Goal: Transaction & Acquisition: Subscribe to service/newsletter

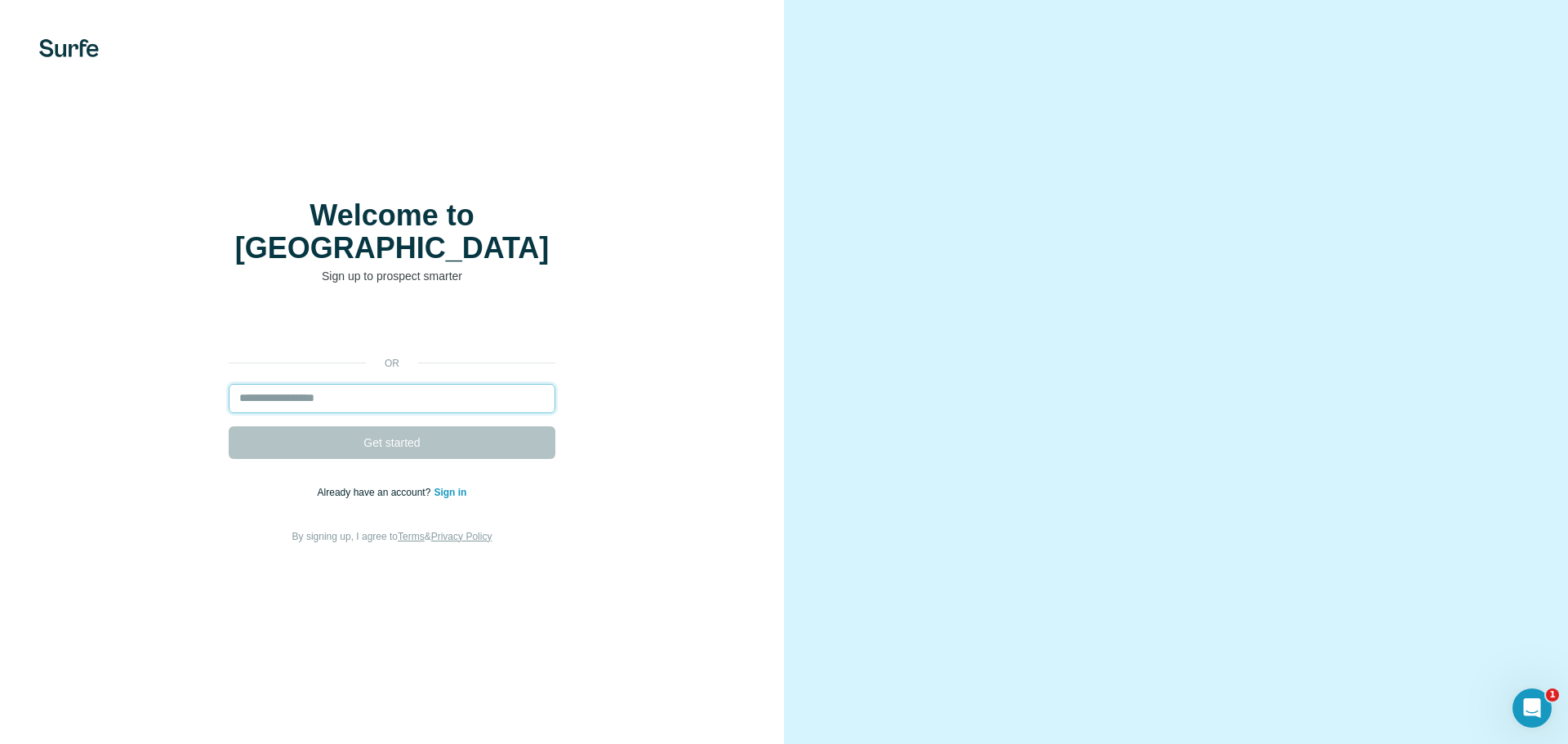
click at [312, 387] on input "email" at bounding box center [392, 398] width 327 height 30
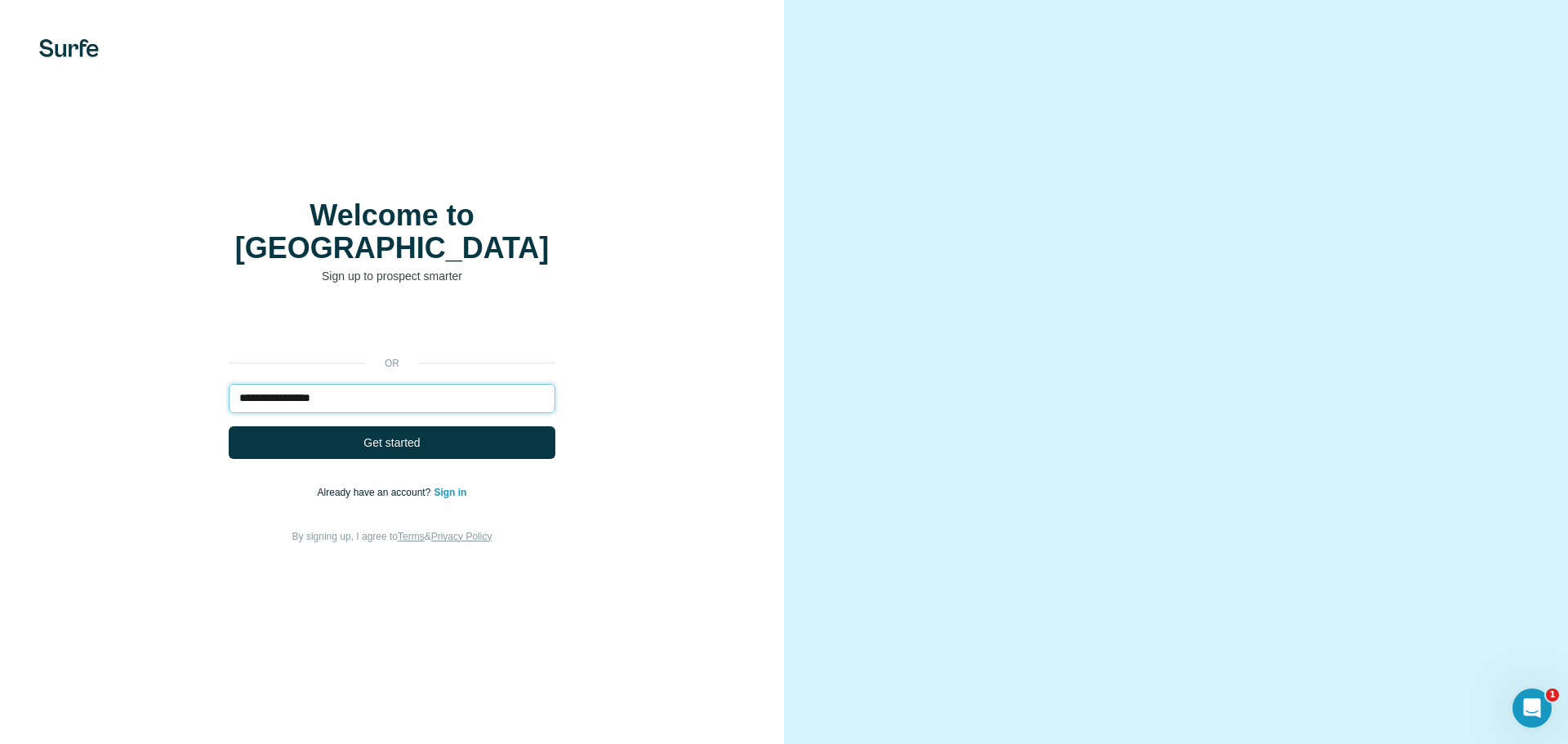
type input "**********"
click at [229, 426] on button "Get started" at bounding box center [392, 443] width 327 height 32
click at [425, 427] on button "Get started" at bounding box center [392, 443] width 327 height 32
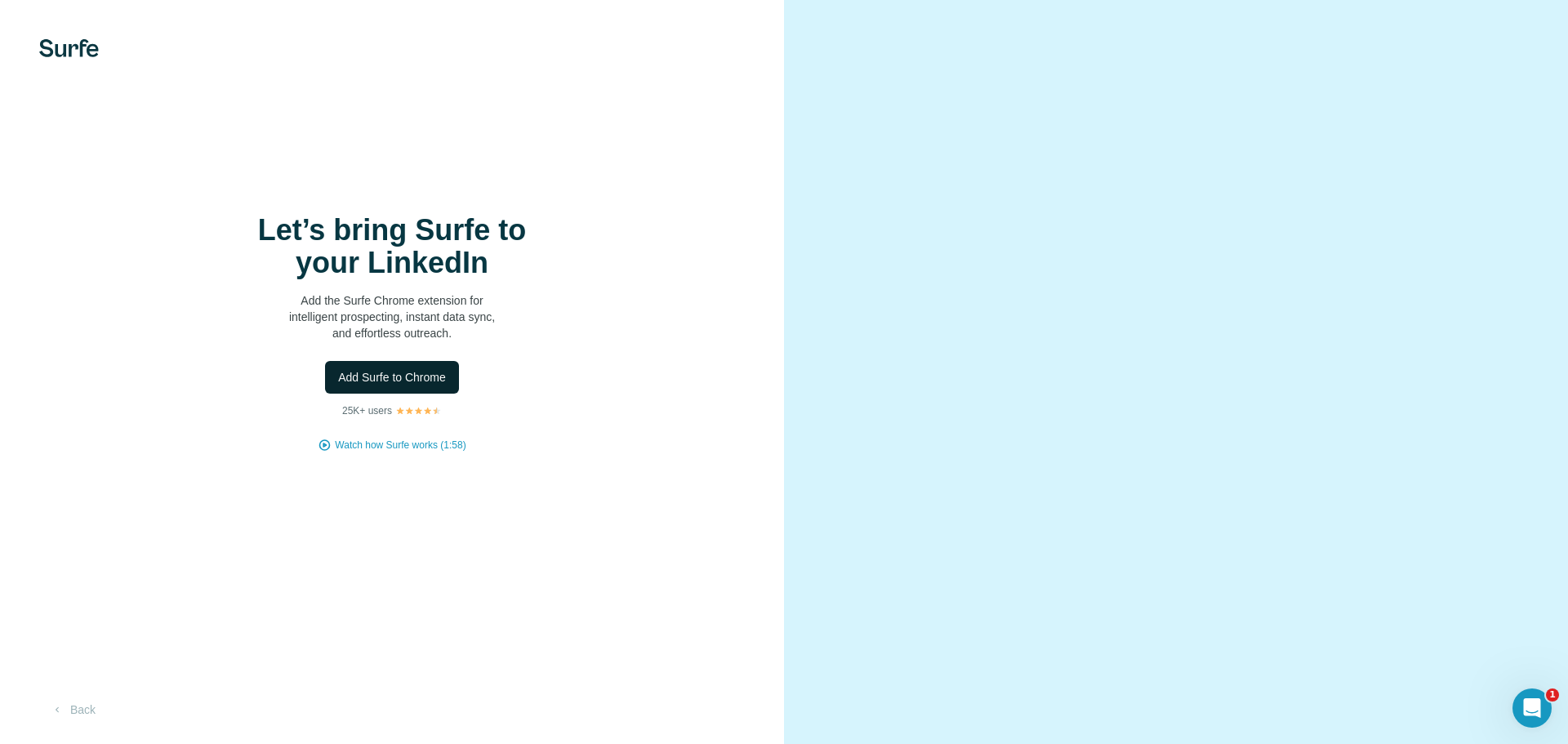
click at [427, 392] on button "Add Surfe to Chrome" at bounding box center [392, 377] width 134 height 32
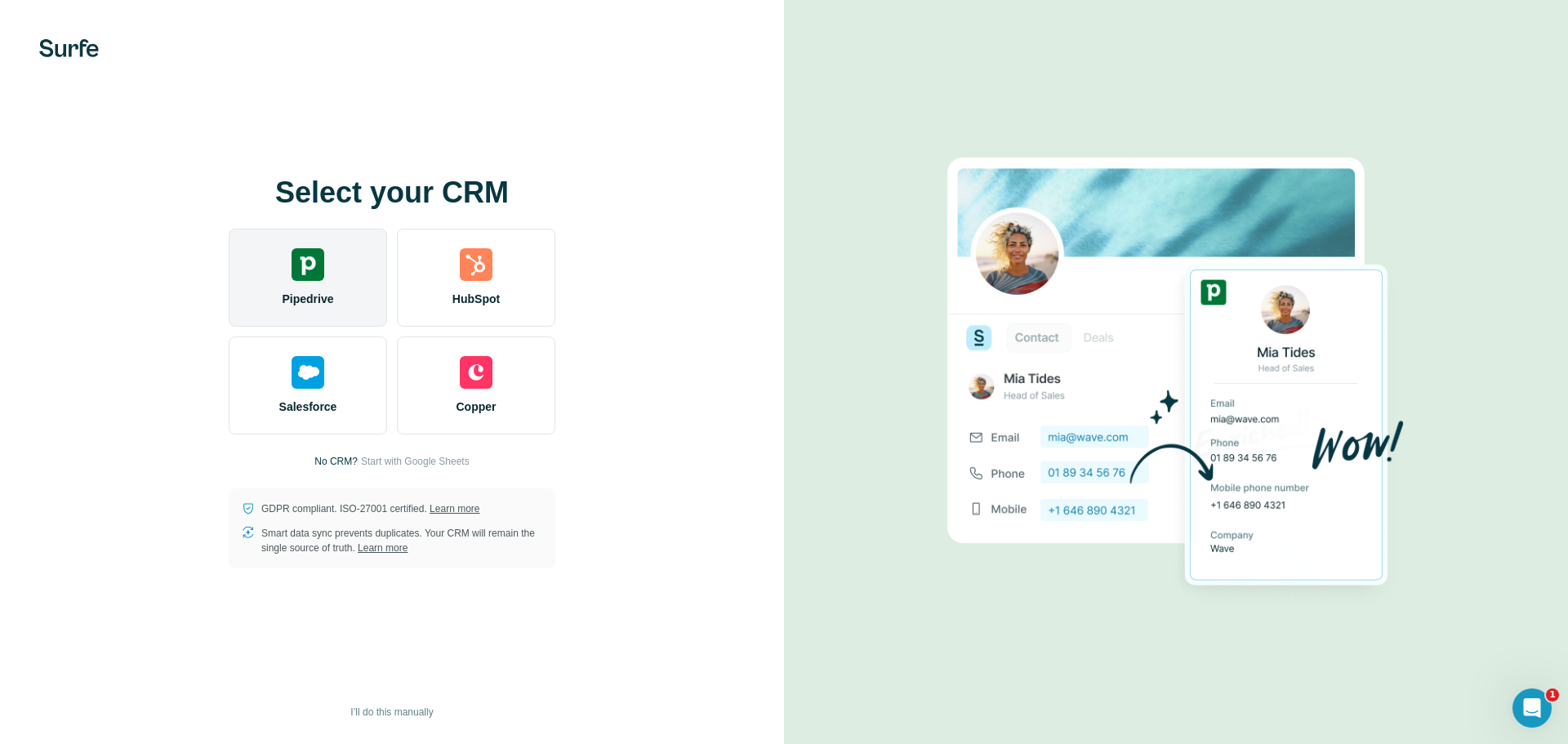
click at [308, 289] on div "Pipedrive" at bounding box center [308, 278] width 158 height 98
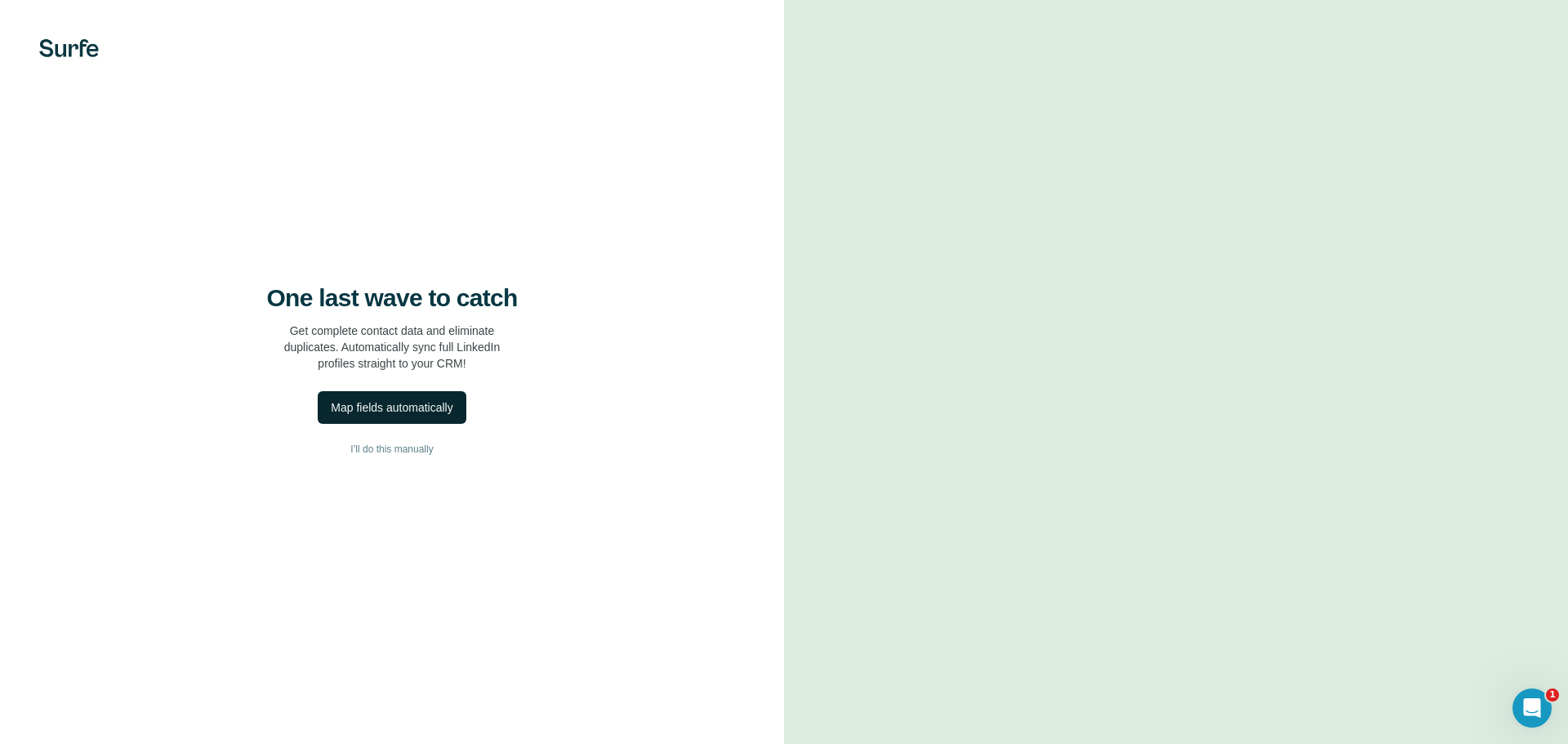
click at [414, 415] on div "Map fields automatically" at bounding box center [392, 407] width 122 height 16
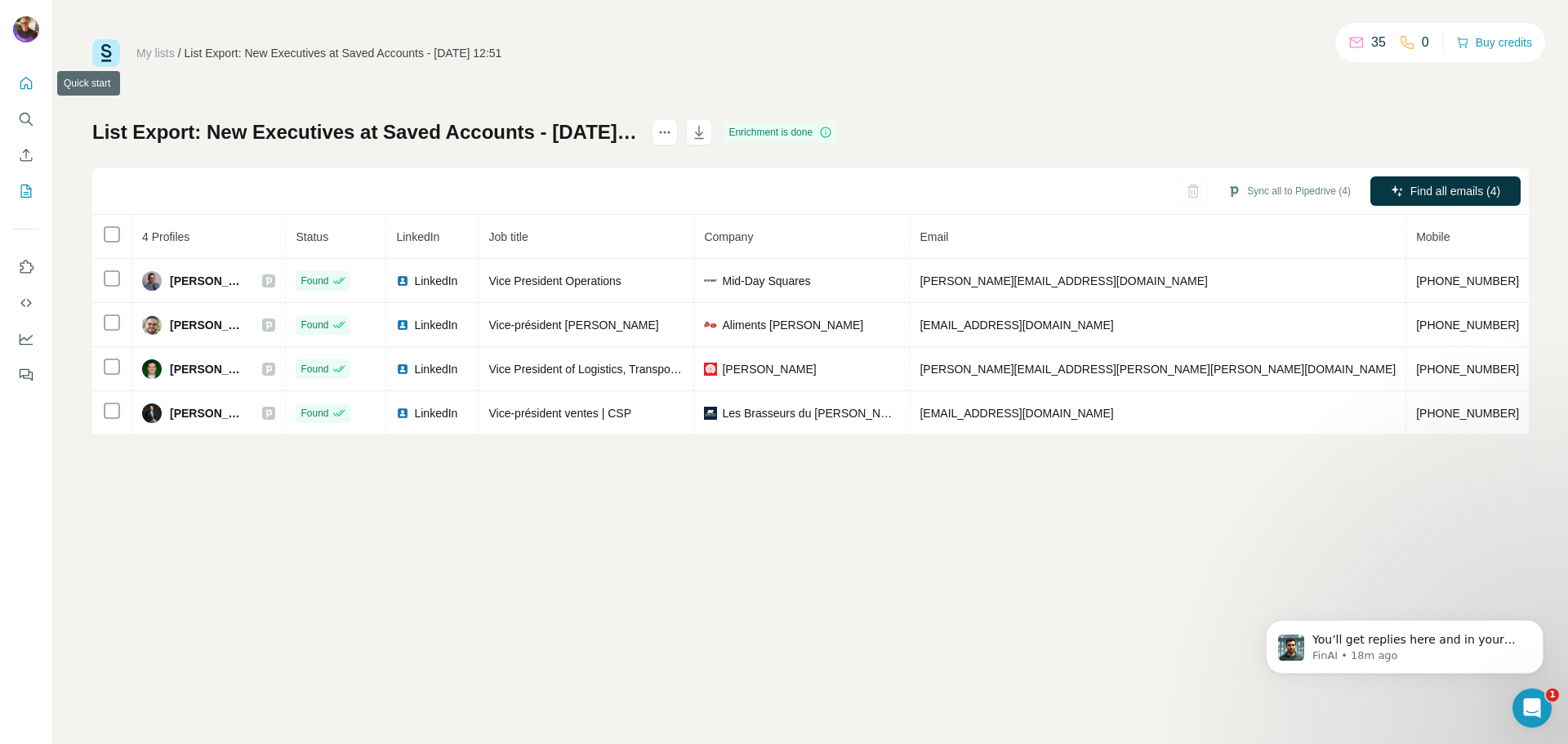
click at [31, 77] on icon "Quick start" at bounding box center [26, 83] width 16 height 16
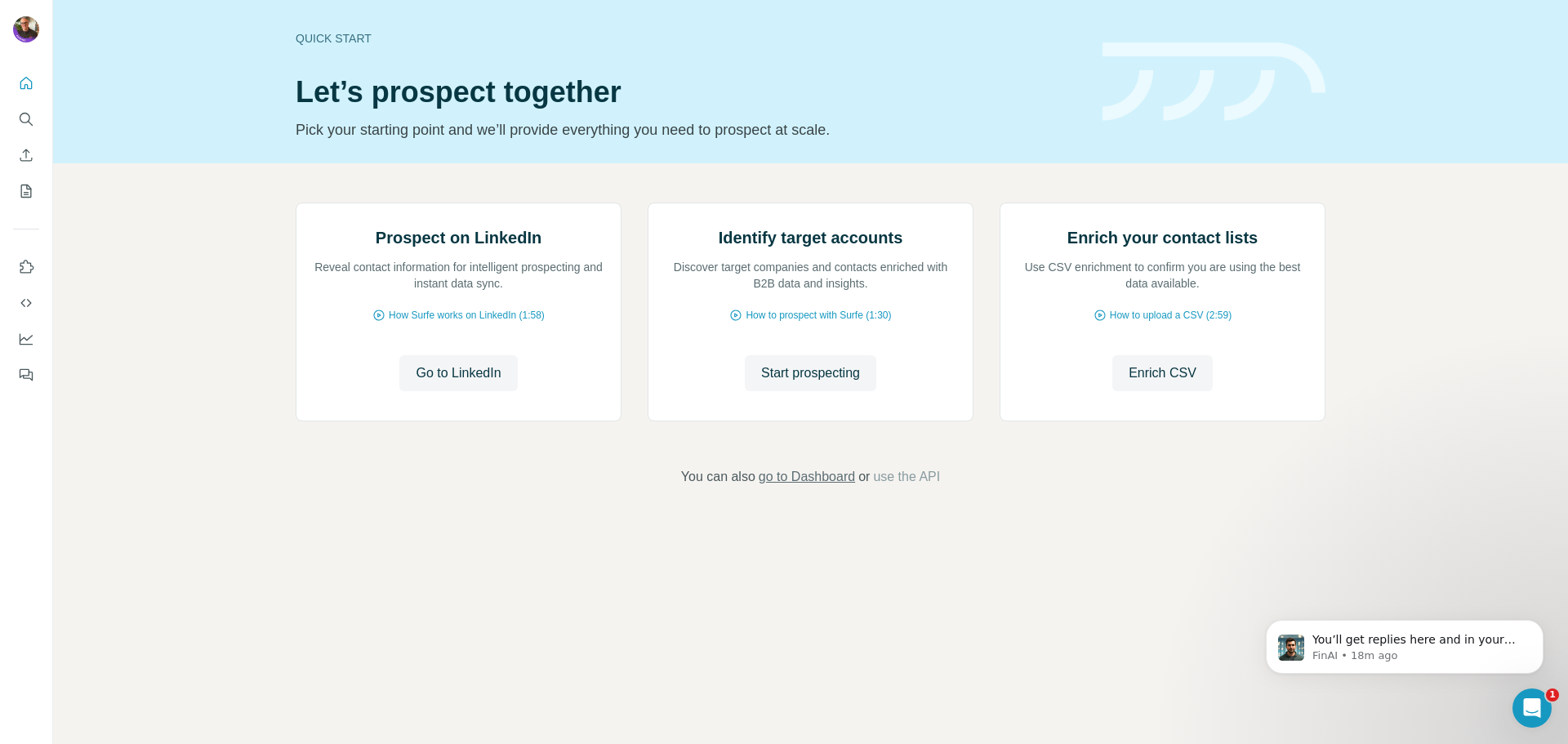
click at [835, 487] on span "go to Dashboard" at bounding box center [806, 477] width 96 height 20
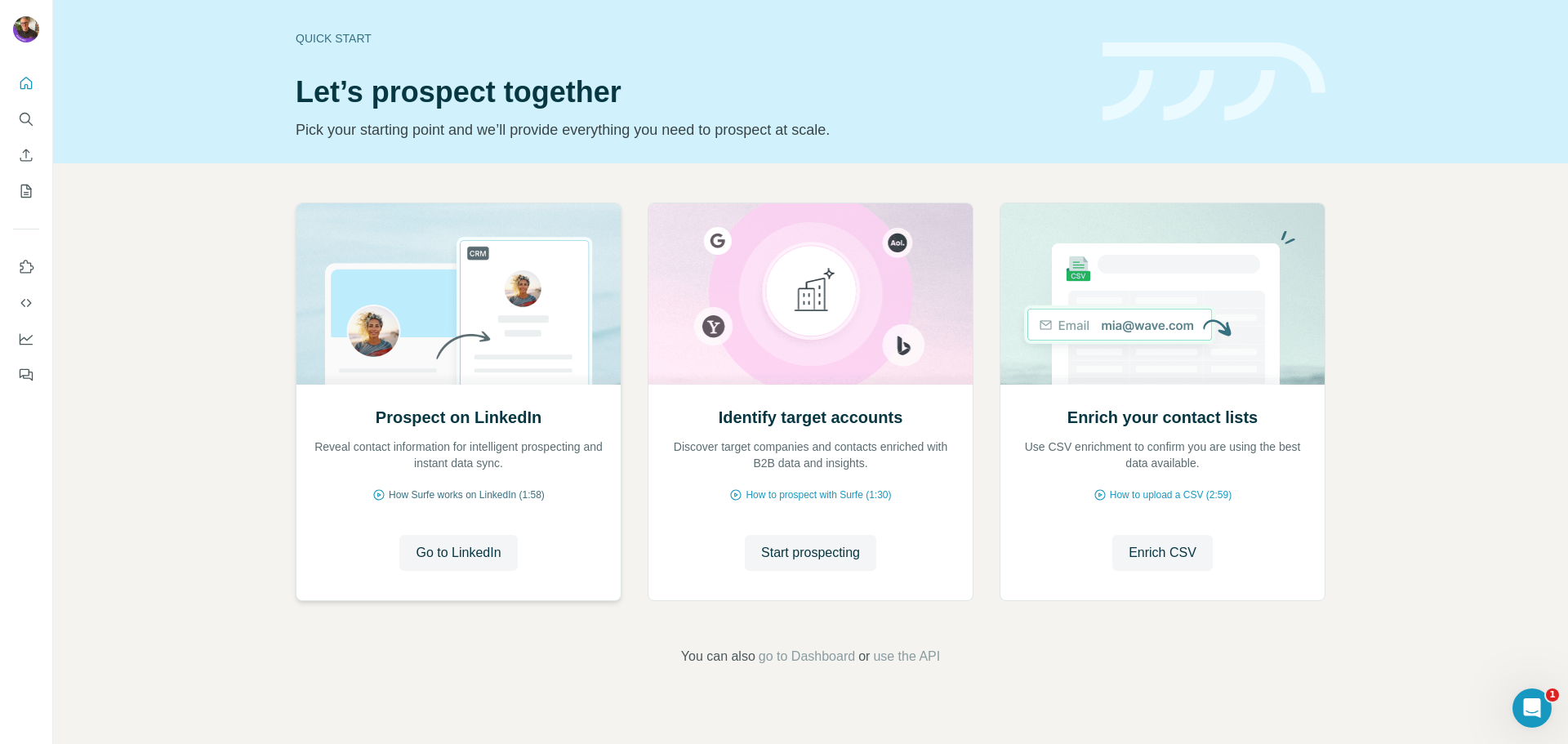
click at [500, 498] on span "How Surfe works on LinkedIn (1:58)" at bounding box center [466, 495] width 156 height 14
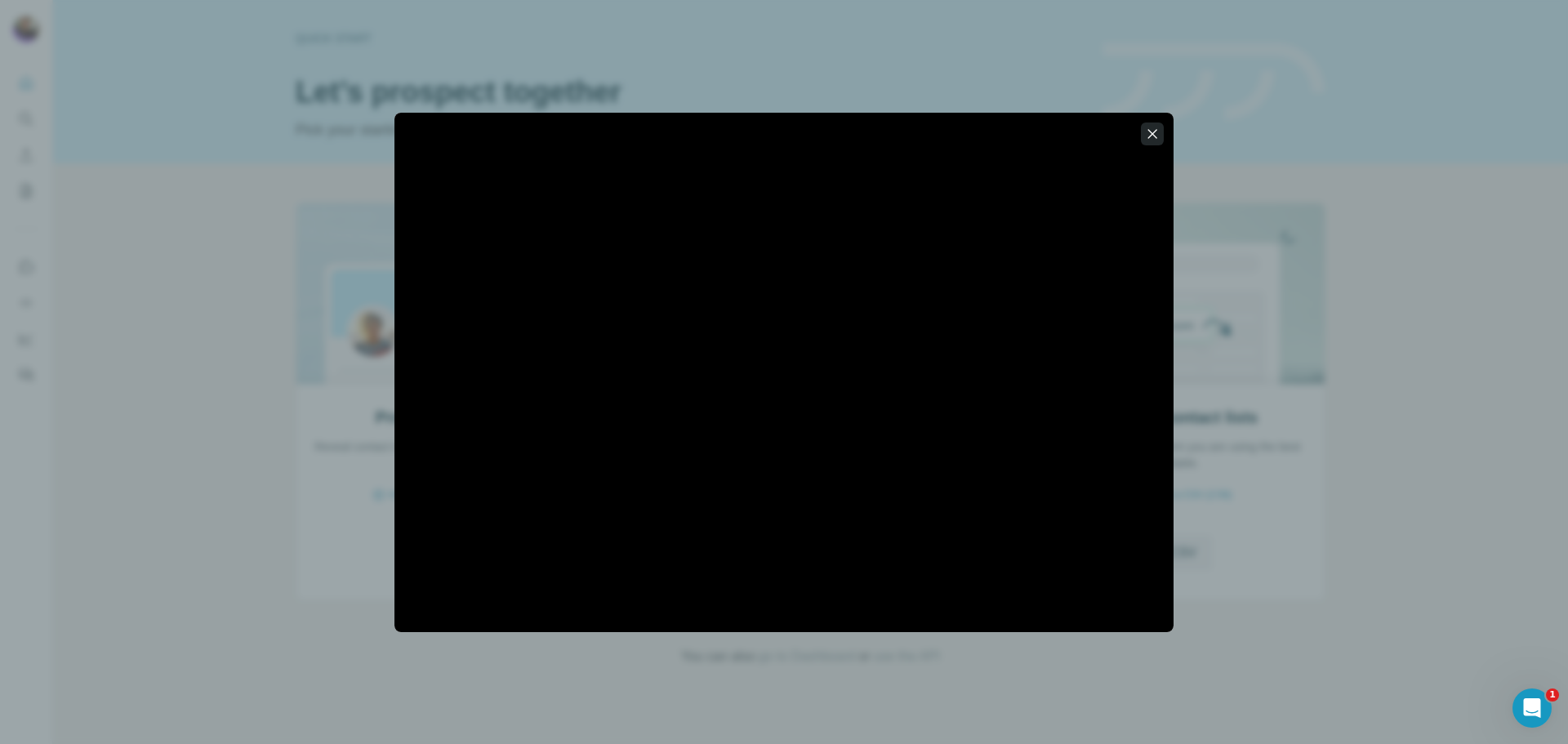
click at [1147, 134] on icon "button" at bounding box center [1152, 134] width 16 height 16
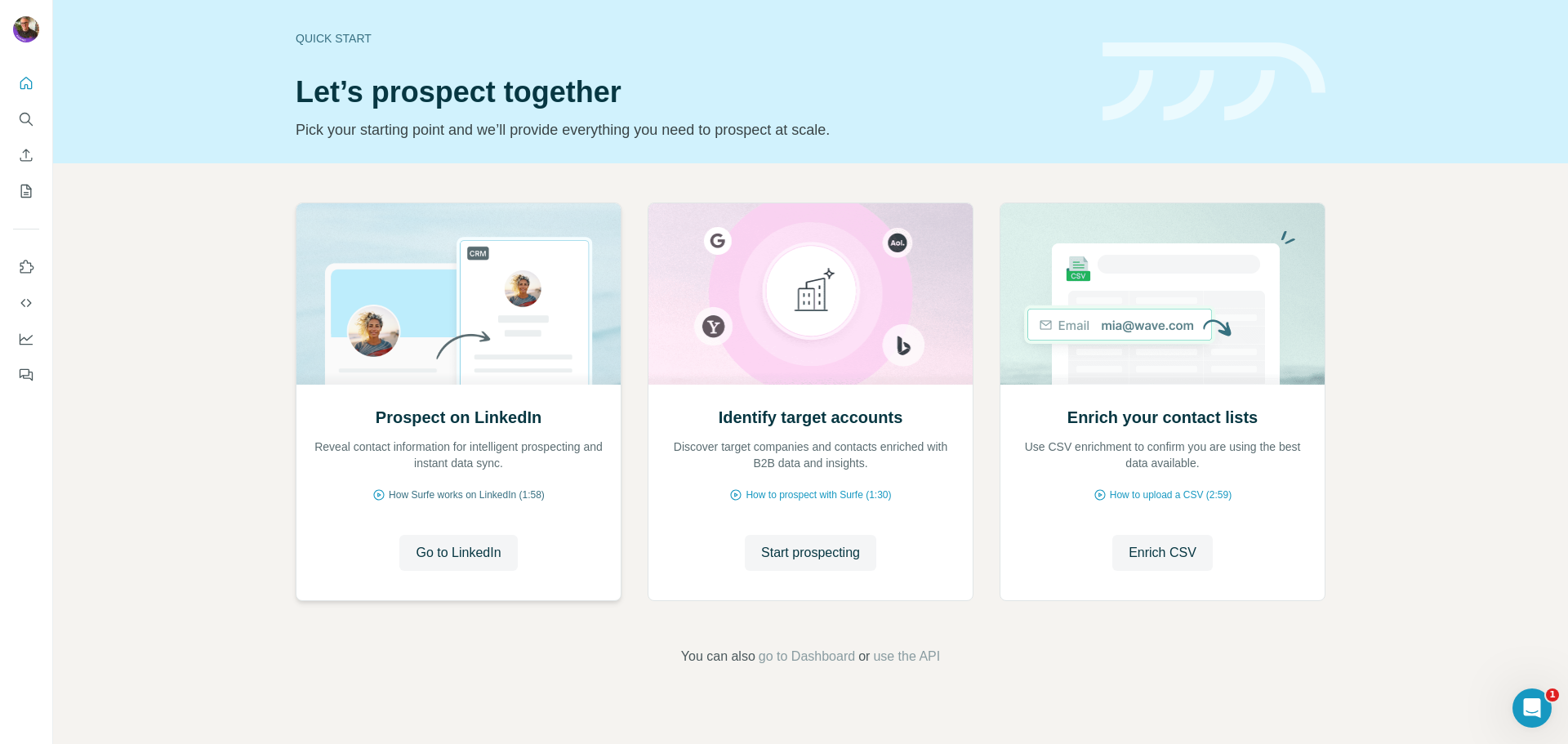
click at [495, 494] on span "How Surfe works on LinkedIn (1:58)" at bounding box center [466, 495] width 156 height 14
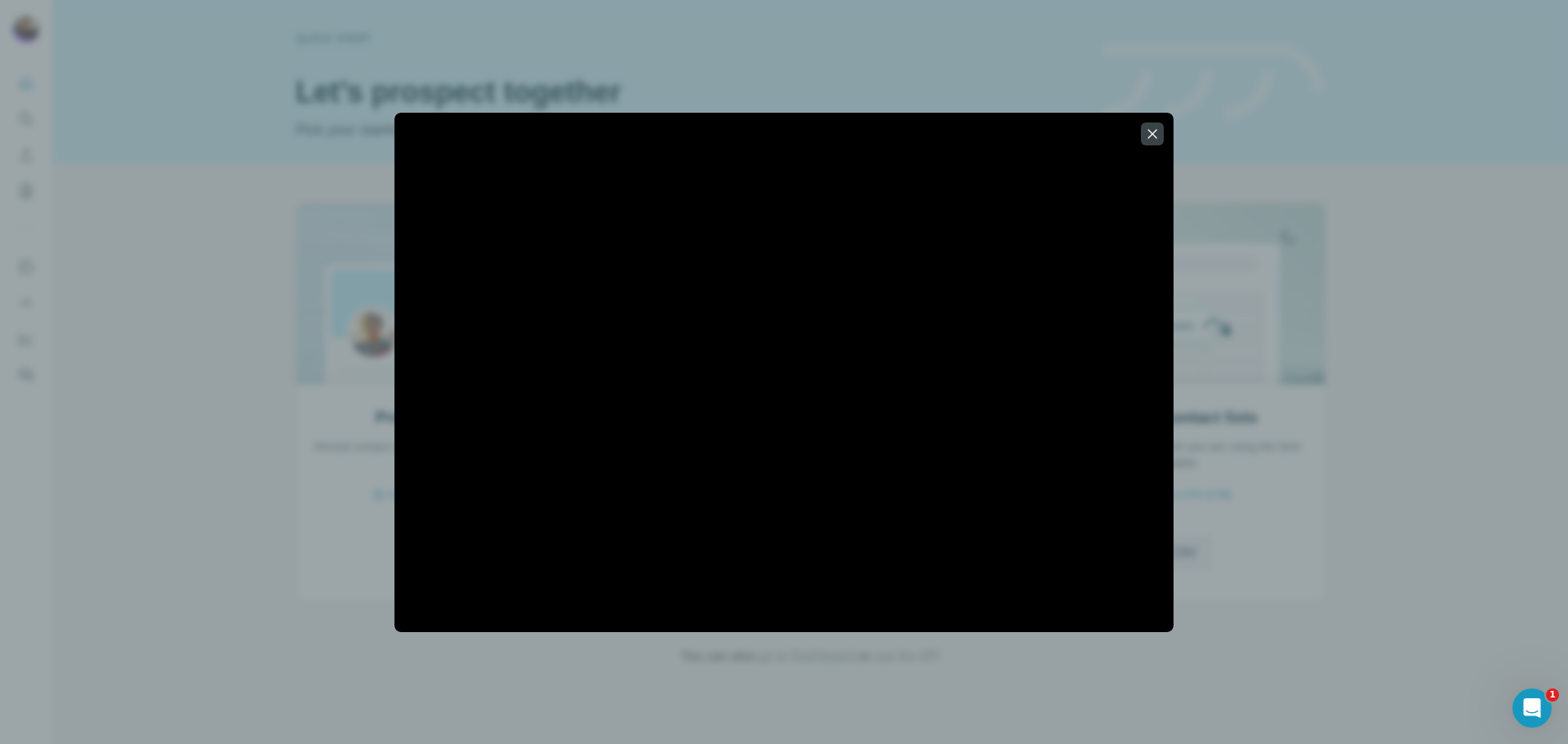
click at [17, 209] on div at bounding box center [784, 372] width 1568 height 744
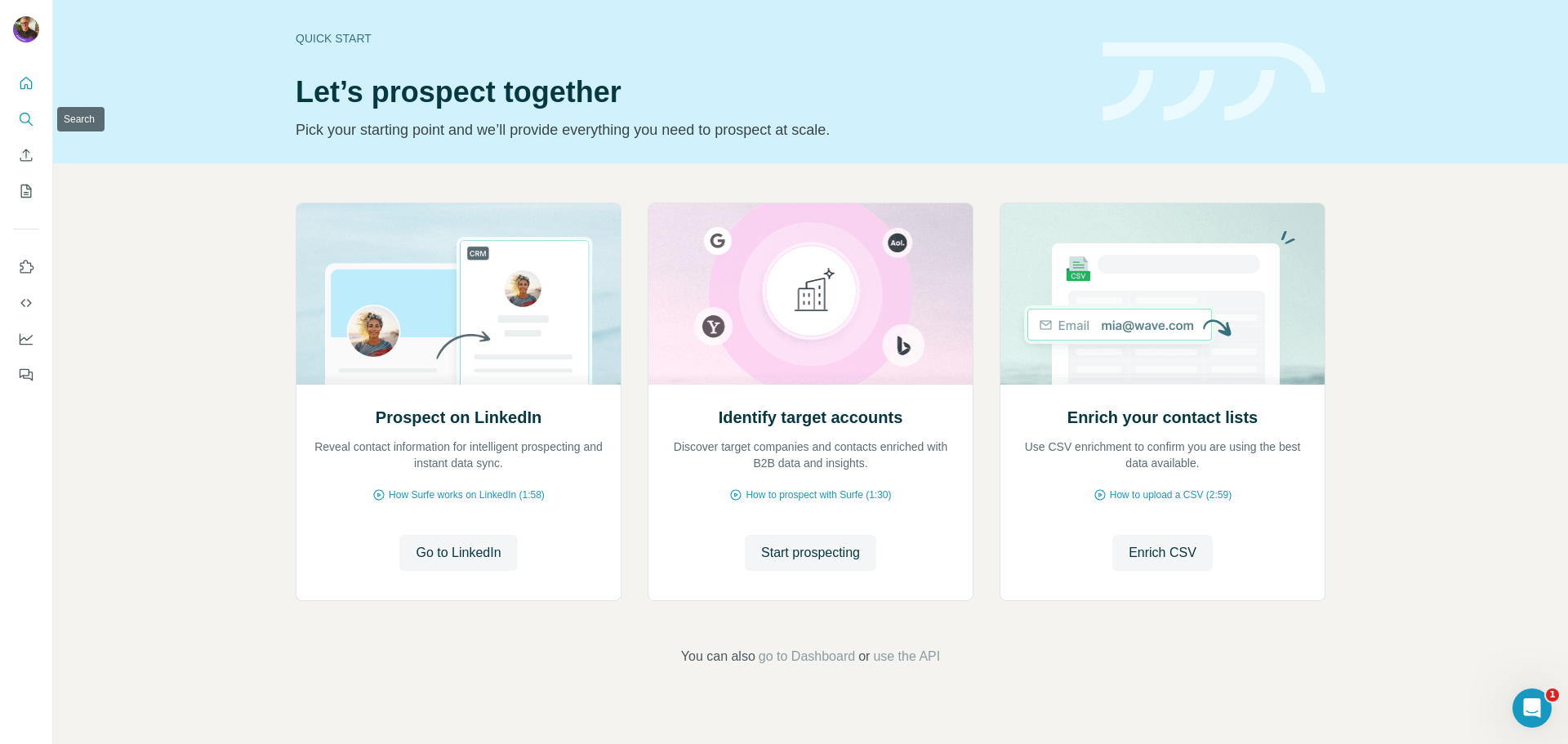
click at [18, 112] on icon "Search" at bounding box center [26, 118] width 16 height 16
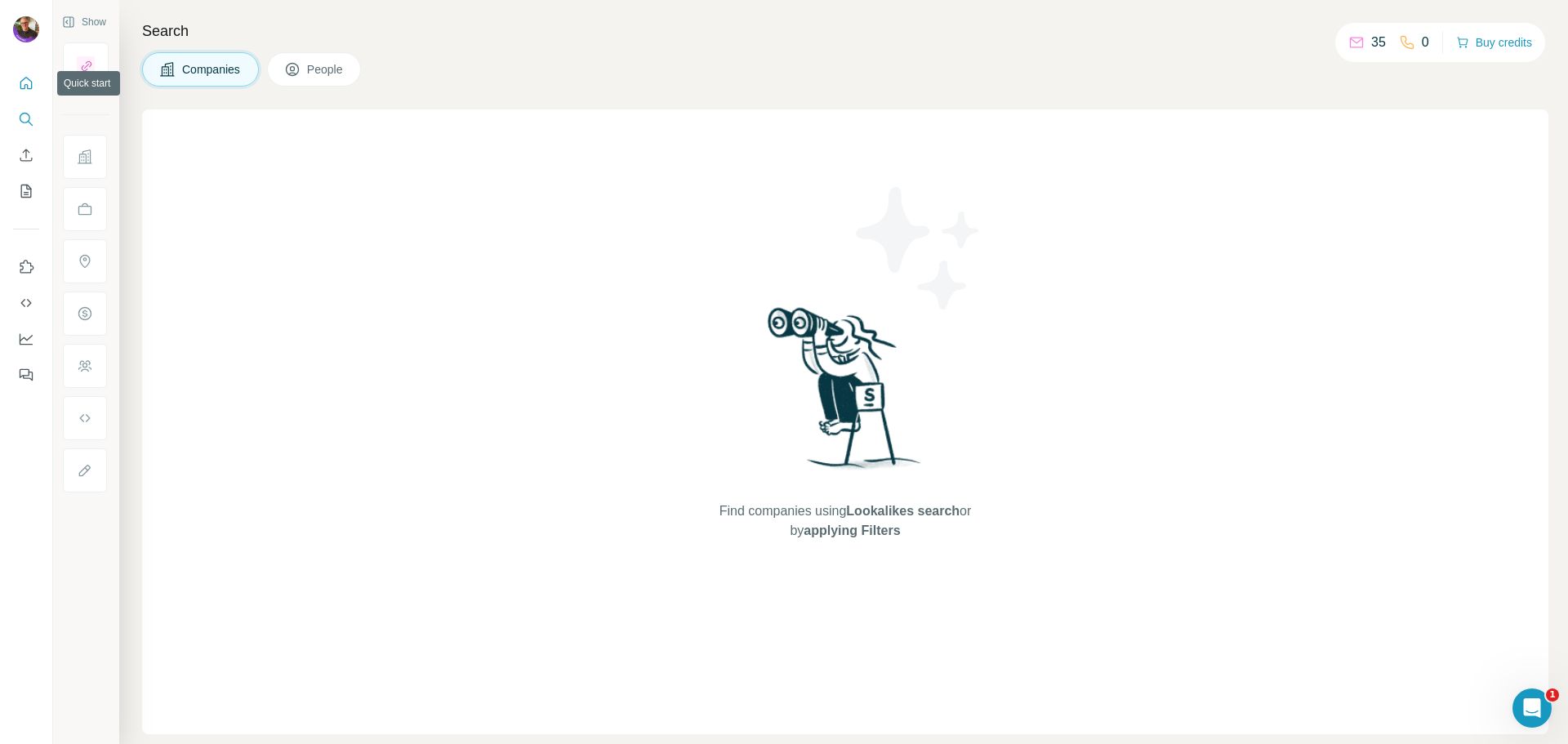
click at [31, 83] on icon "Quick start" at bounding box center [26, 83] width 16 height 16
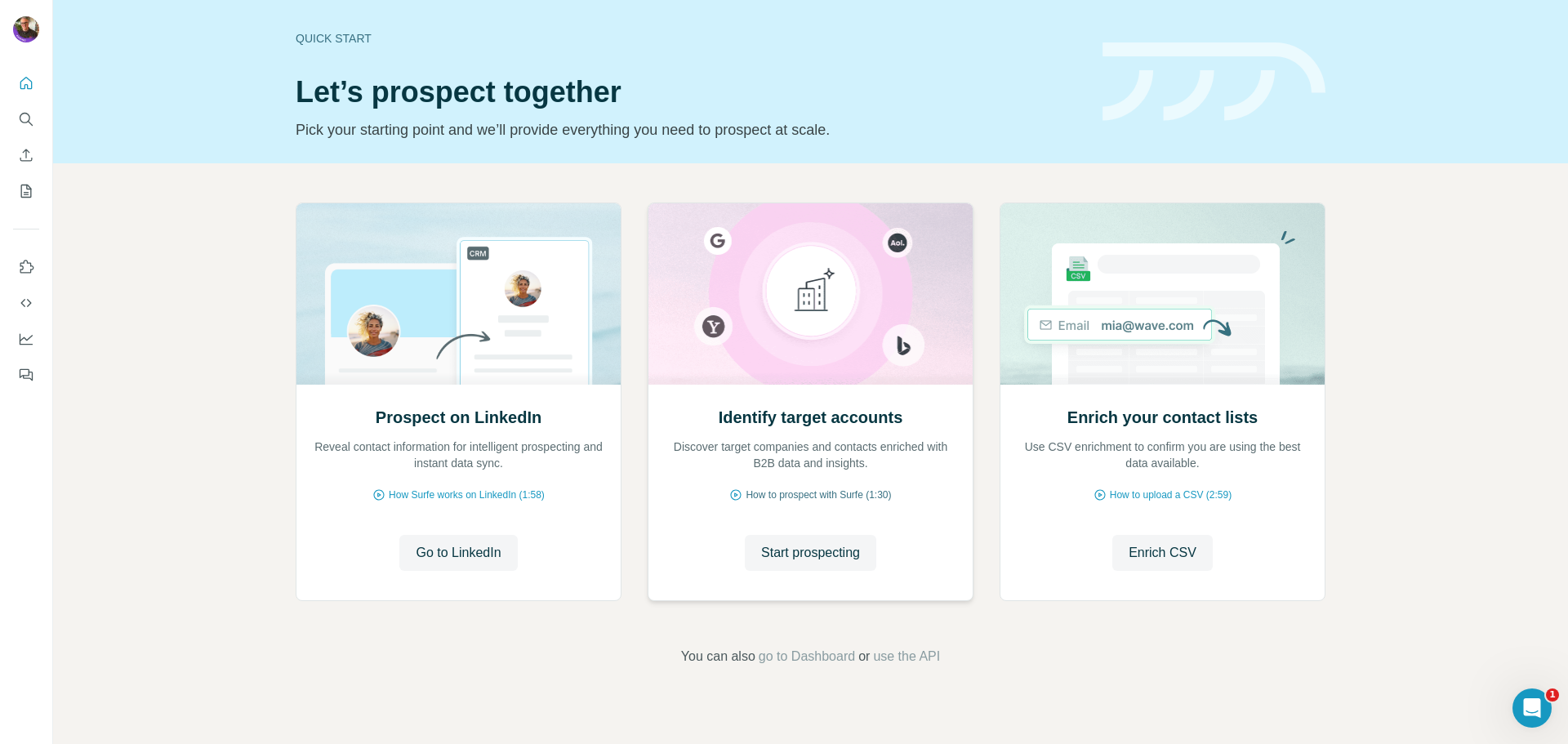
click at [804, 497] on span "How to prospect with Surfe (1:30)" at bounding box center [818, 495] width 146 height 14
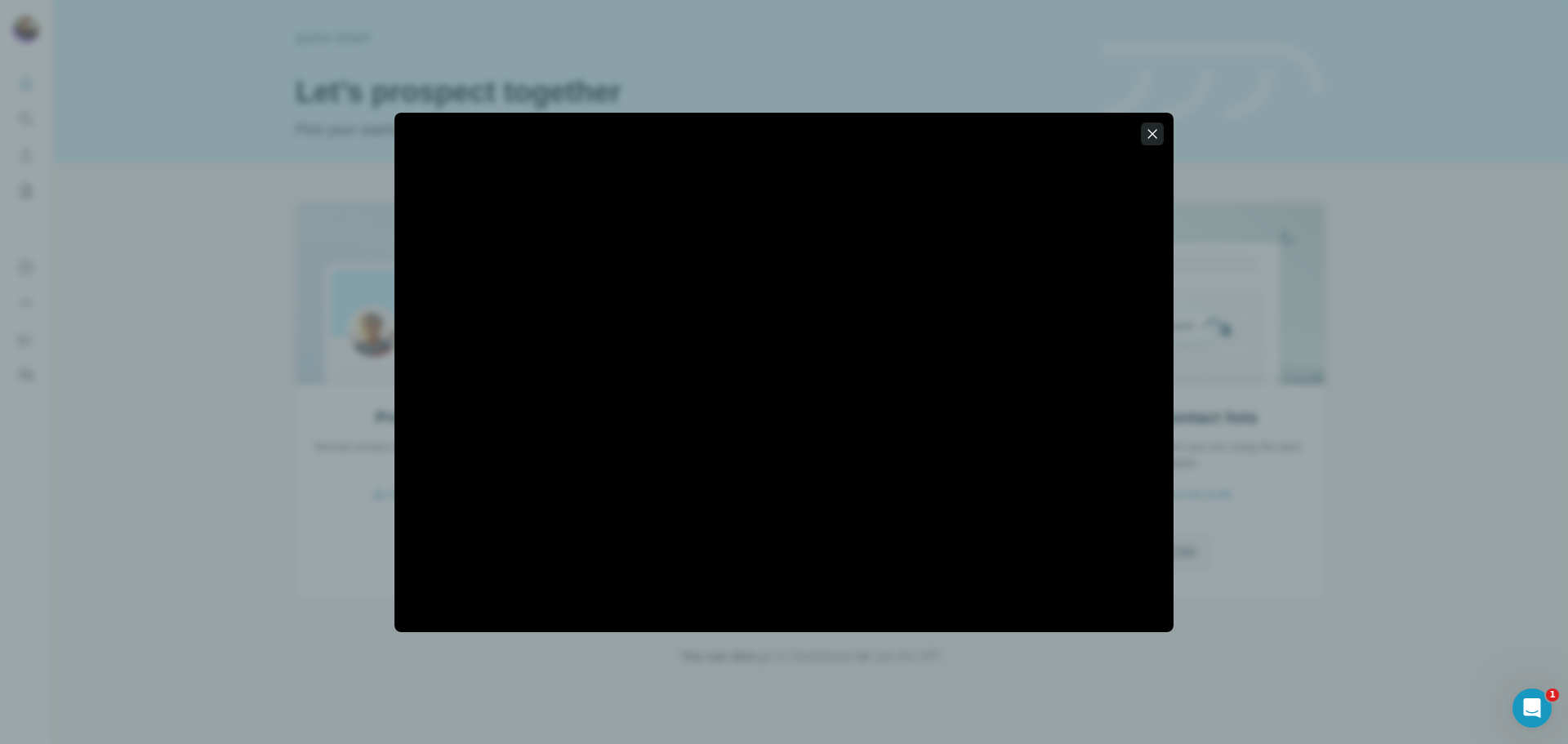
click at [1153, 129] on icon "button" at bounding box center [1152, 134] width 16 height 16
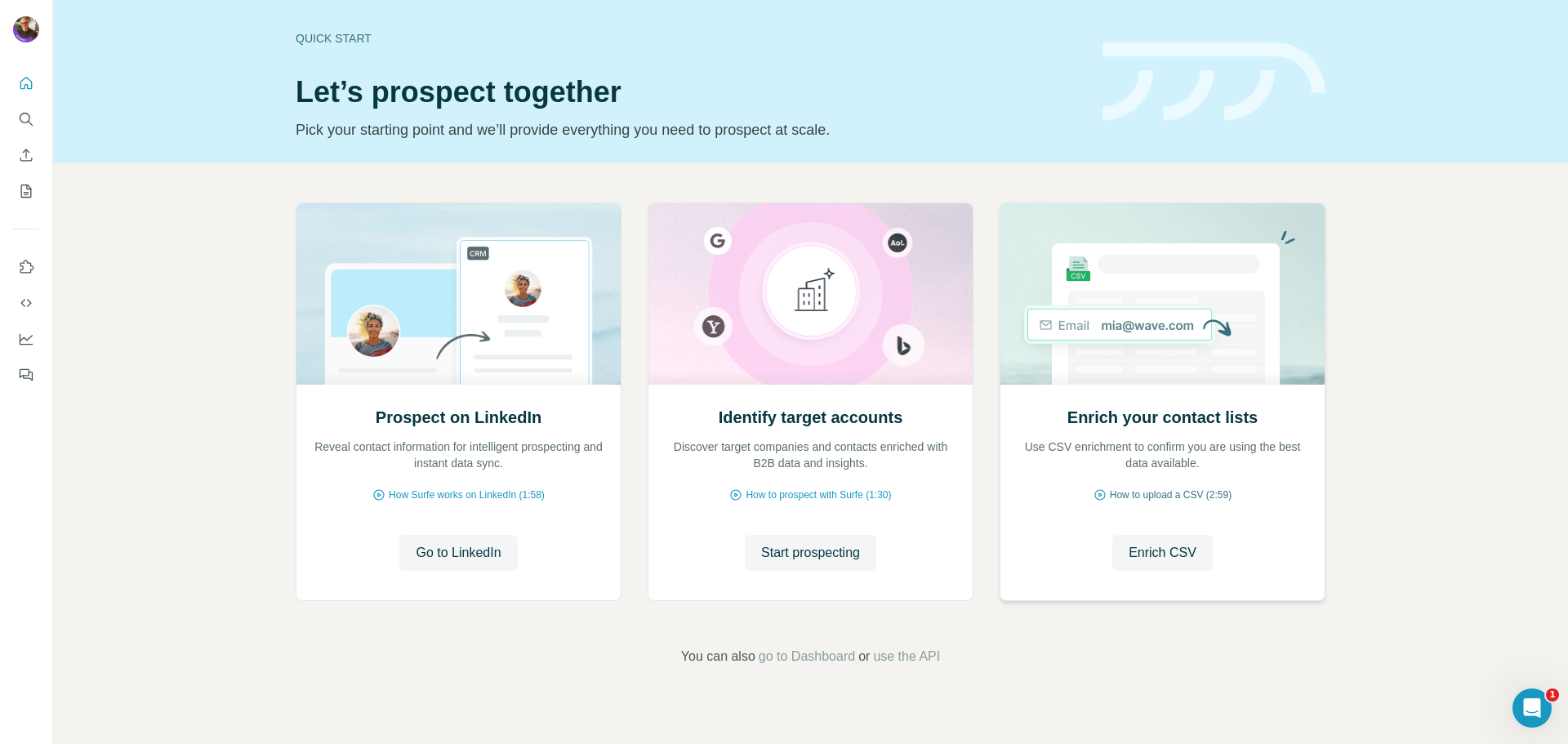
click at [1179, 495] on span "How to upload a CSV (2:59)" at bounding box center [1170, 495] width 122 height 14
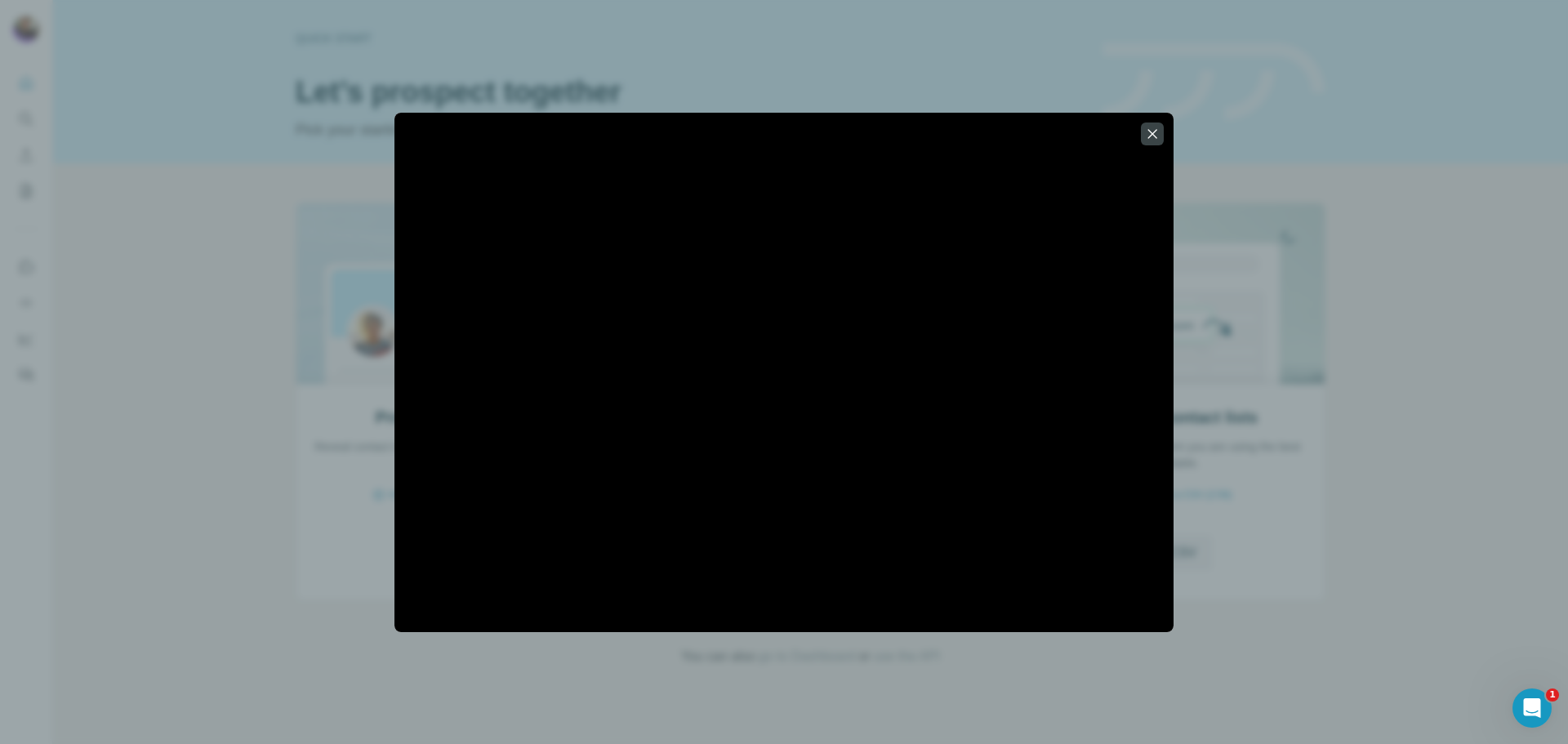
click at [1153, 136] on icon "button" at bounding box center [1152, 134] width 16 height 16
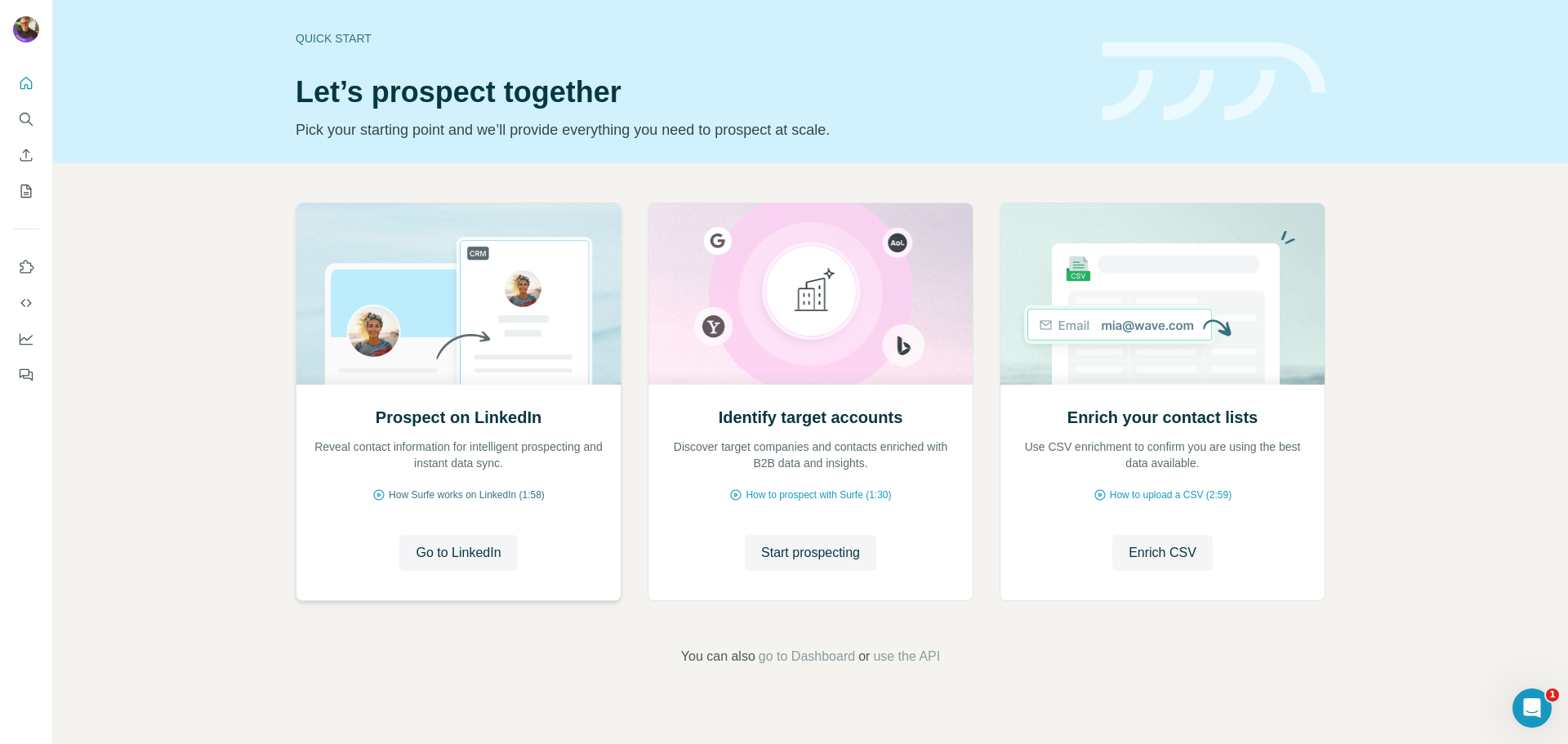
click at [462, 495] on span "How Surfe works on LinkedIn (1:58)" at bounding box center [466, 495] width 156 height 14
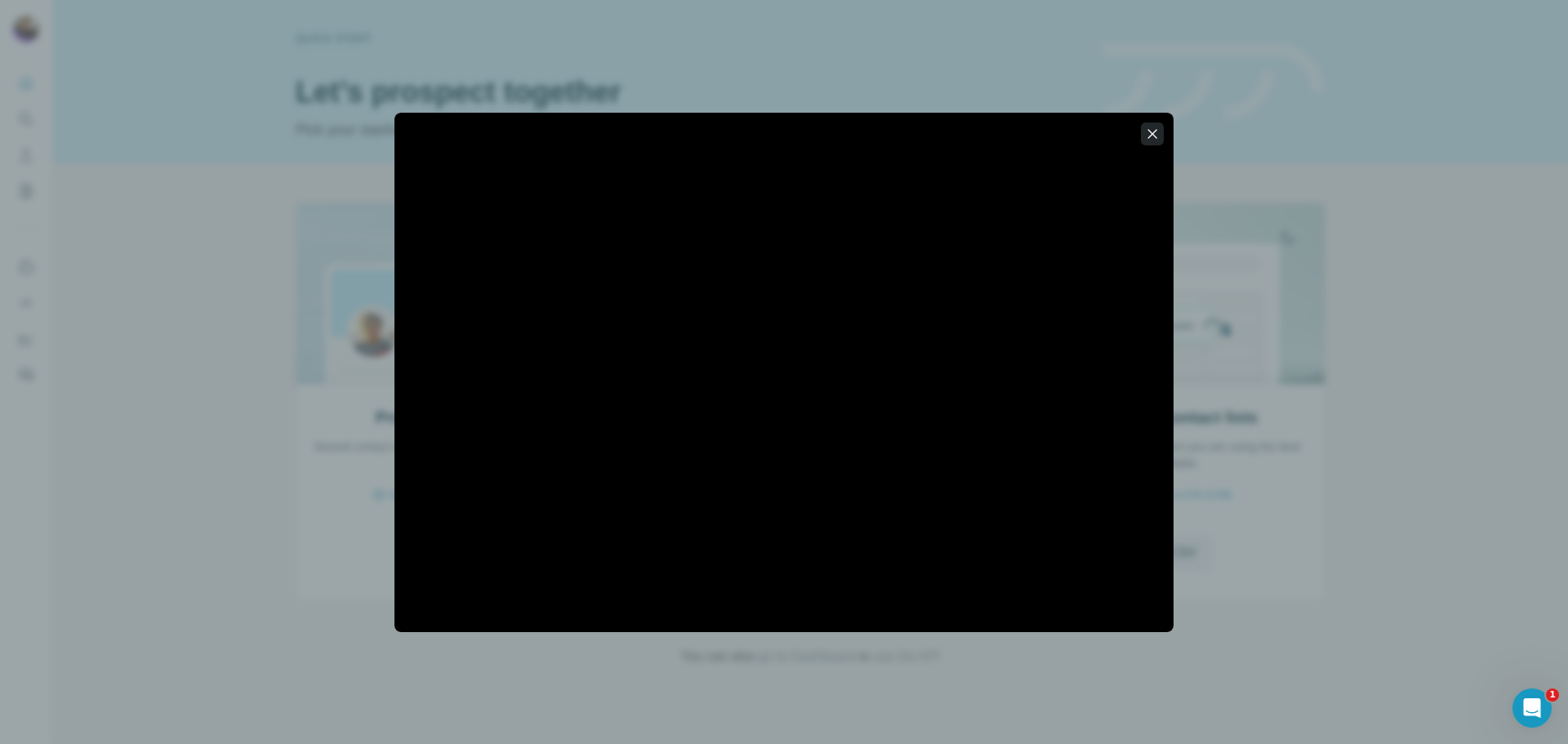
click at [1162, 141] on button "button" at bounding box center [1152, 134] width 23 height 23
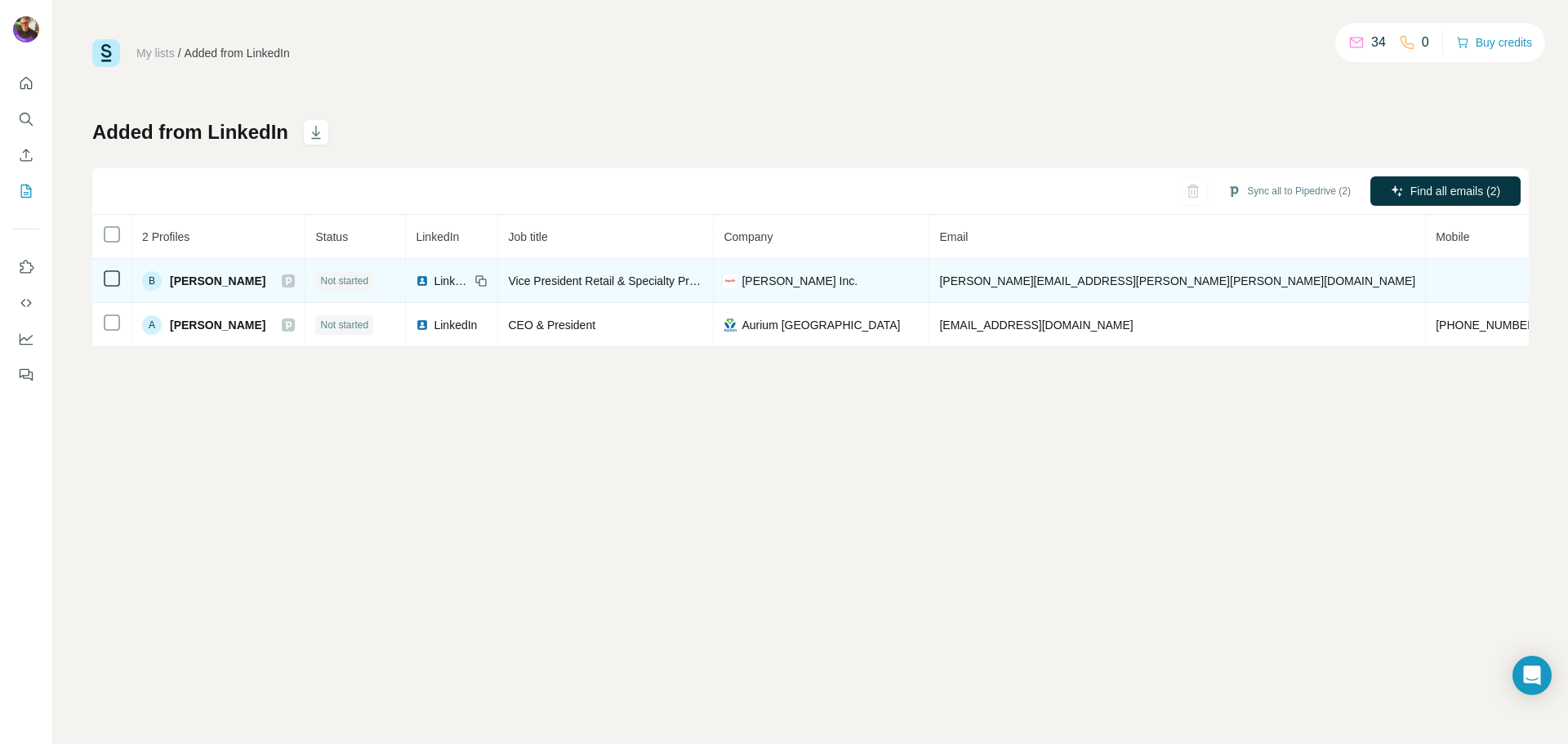
click at [1426, 273] on td at bounding box center [1487, 281] width 123 height 44
click at [192, 286] on span "[PERSON_NAME]" at bounding box center [218, 280] width 95 height 16
click at [204, 277] on span "[PERSON_NAME]" at bounding box center [218, 280] width 95 height 16
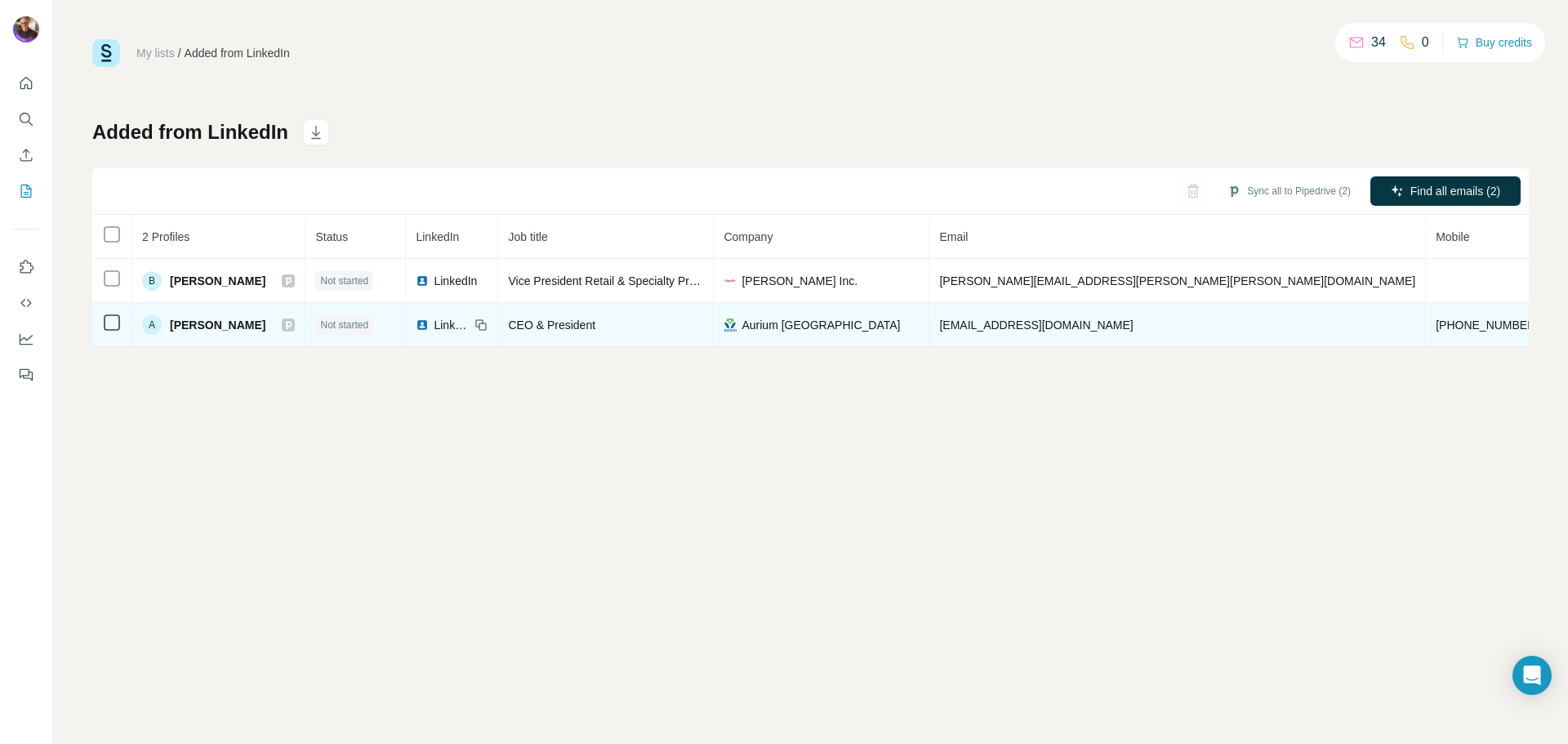
click at [184, 323] on span "[PERSON_NAME]" at bounding box center [218, 324] width 95 height 16
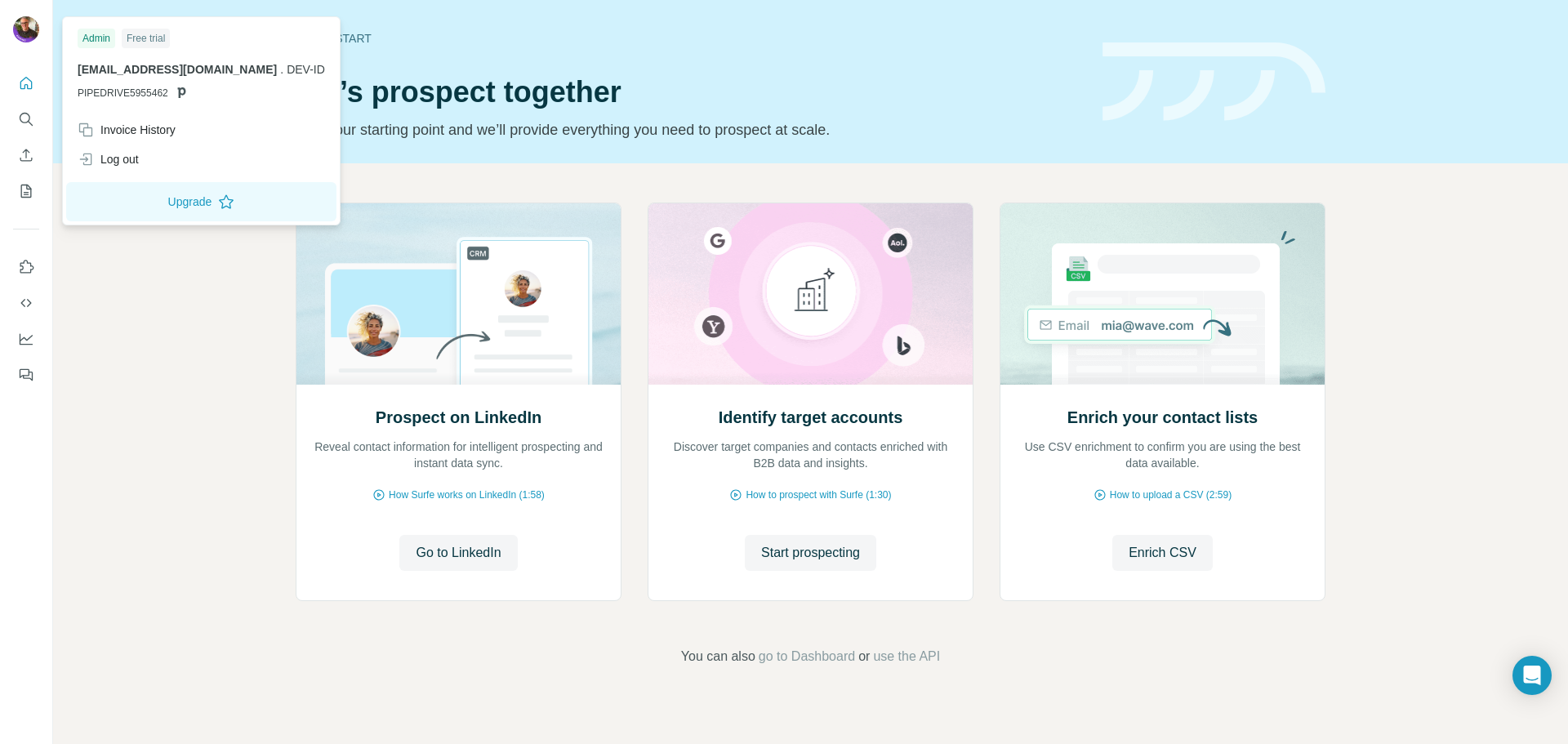
click at [25, 31] on img at bounding box center [26, 29] width 26 height 26
click at [29, 157] on icon "Enrich CSV" at bounding box center [26, 155] width 16 height 16
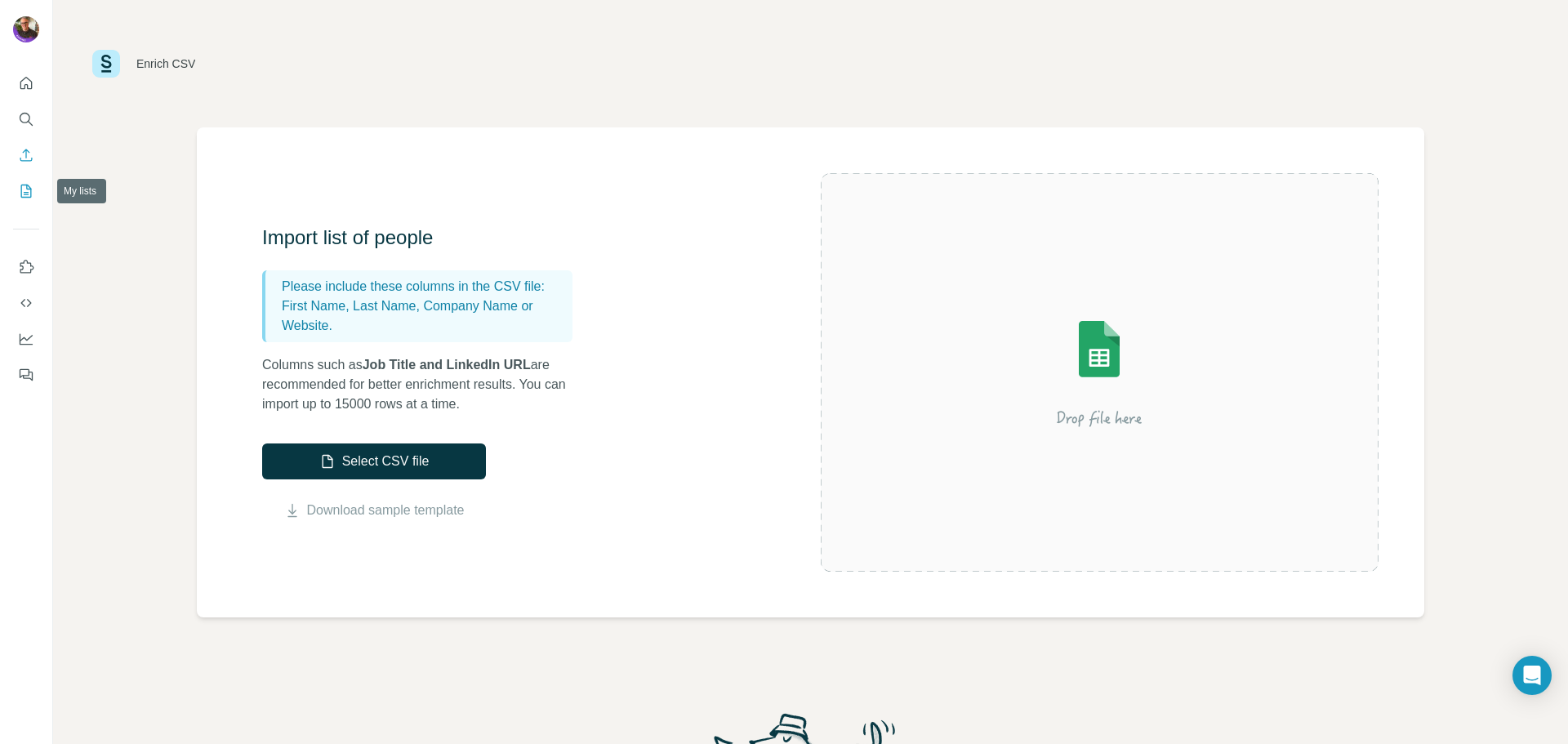
click at [32, 199] on button "My lists" at bounding box center [26, 191] width 26 height 30
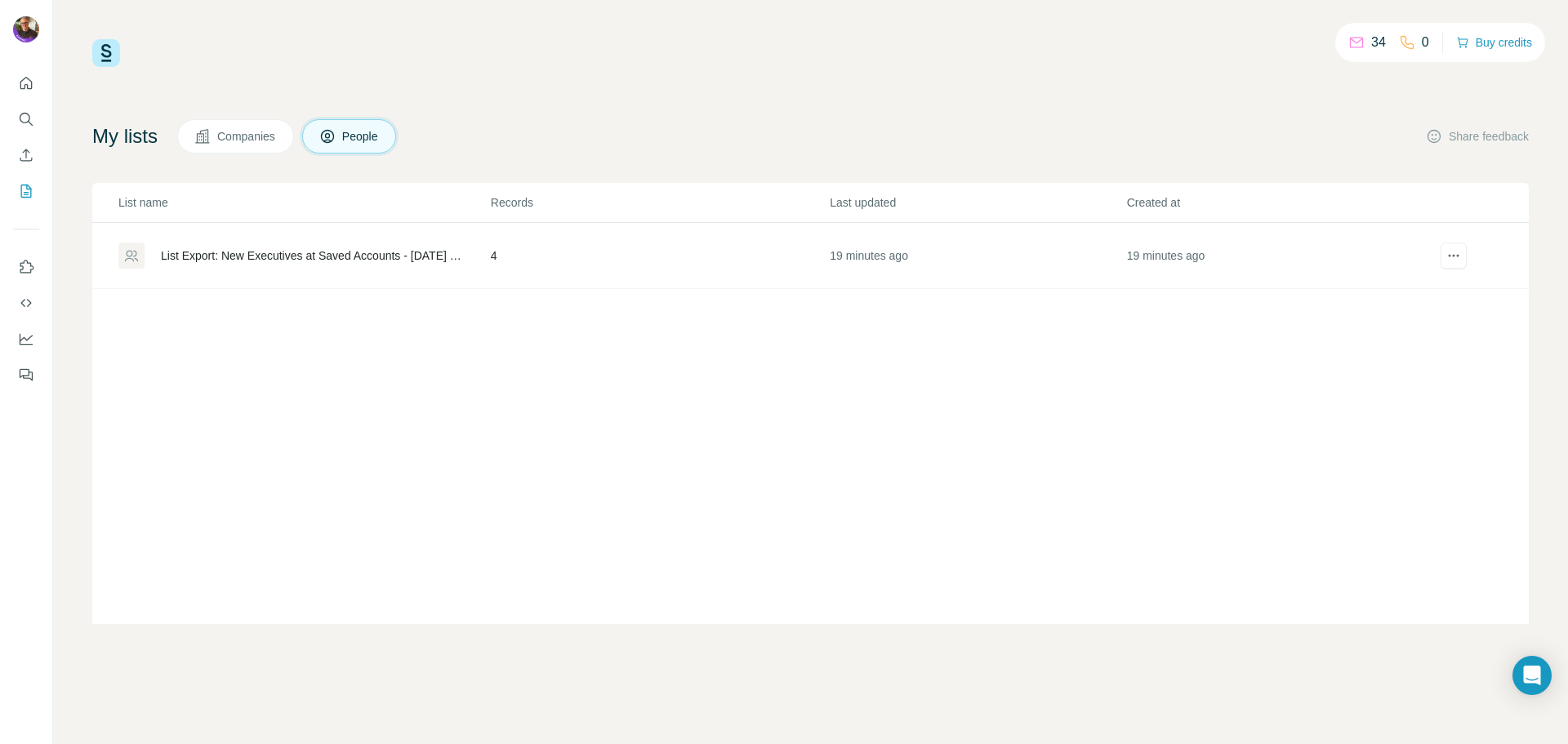
click at [240, 145] on button "Companies" at bounding box center [235, 136] width 117 height 34
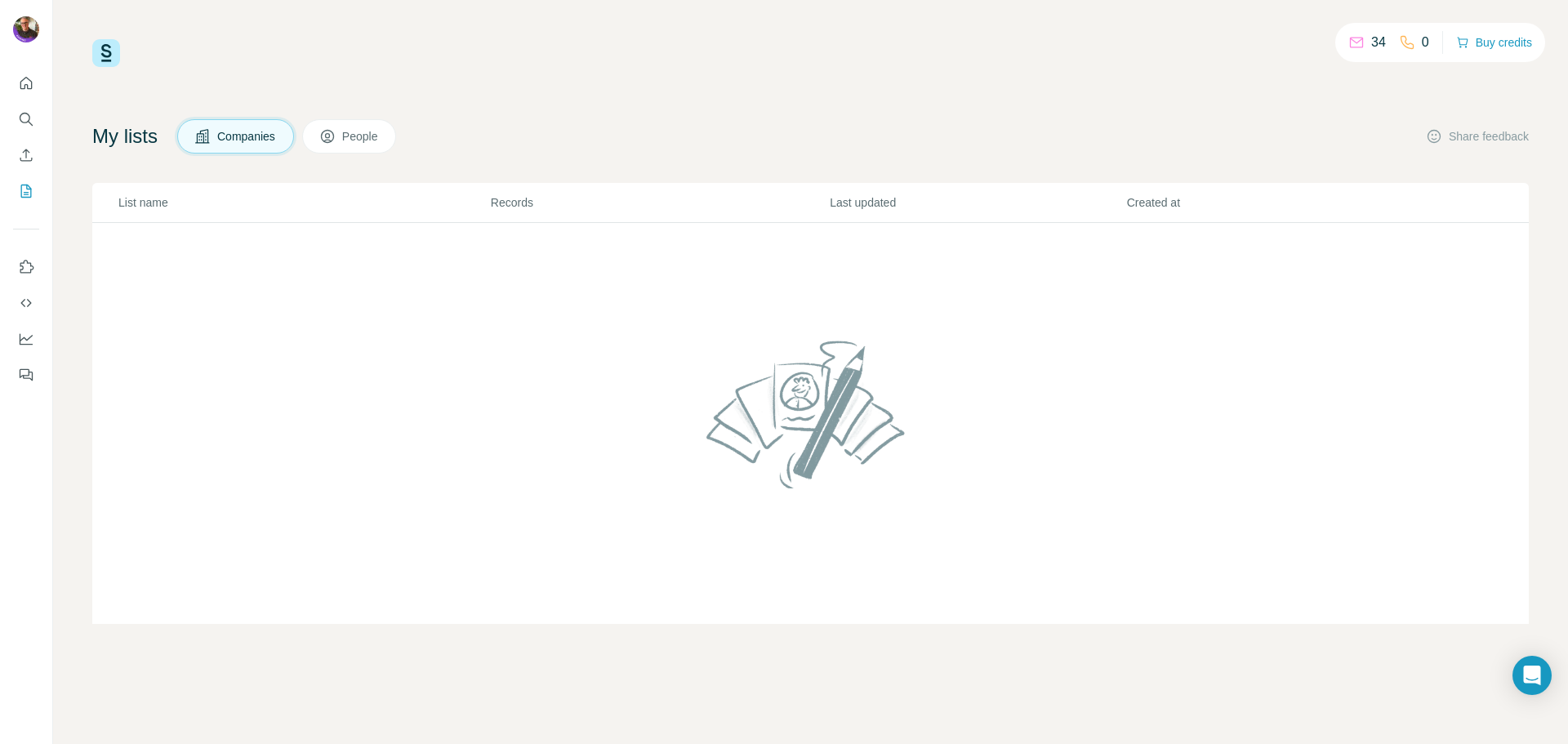
click at [397, 134] on button "People" at bounding box center [349, 136] width 94 height 34
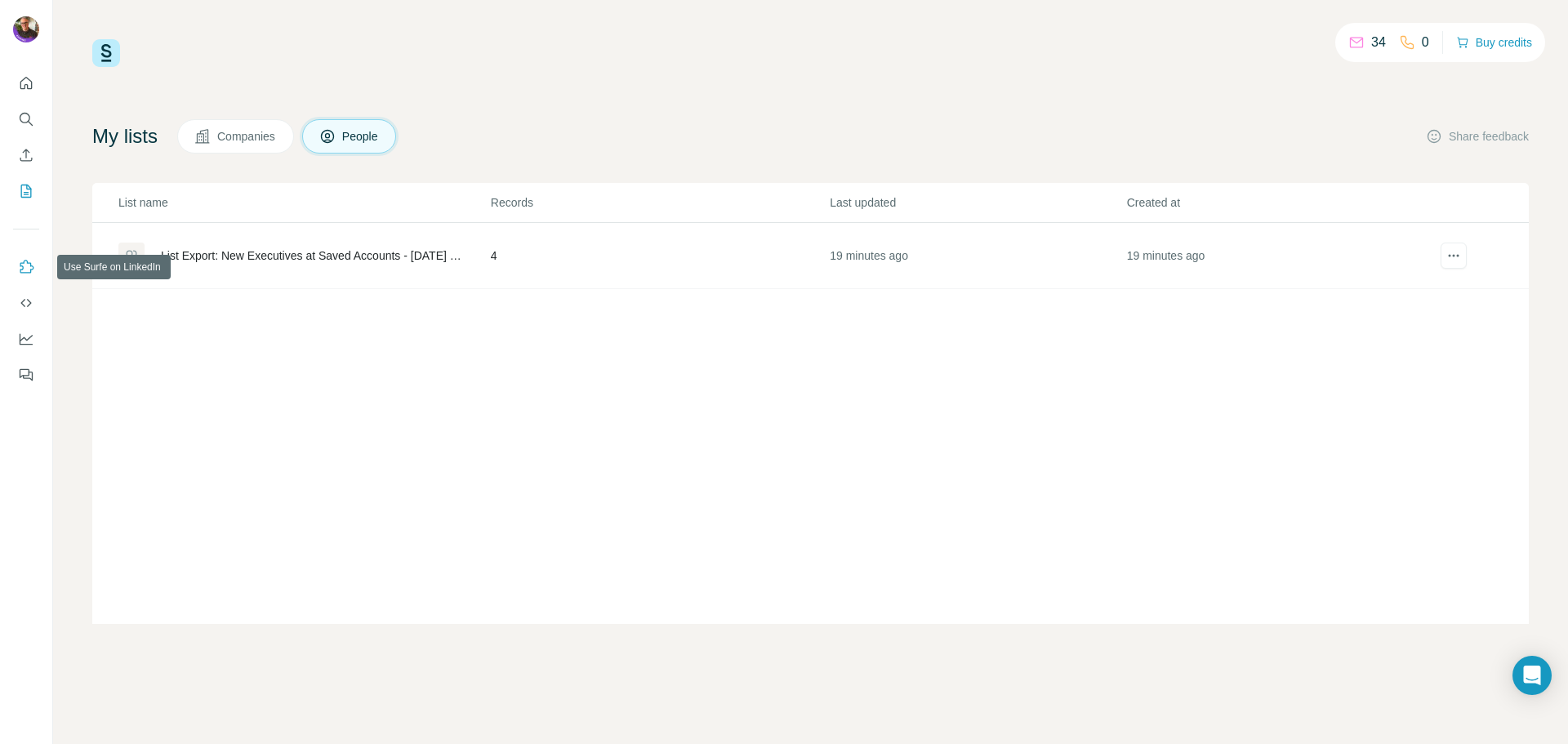
click at [31, 260] on icon "Use Surfe on LinkedIn" at bounding box center [26, 266] width 16 height 16
click at [20, 290] on button "Use Surfe API" at bounding box center [26, 303] width 26 height 30
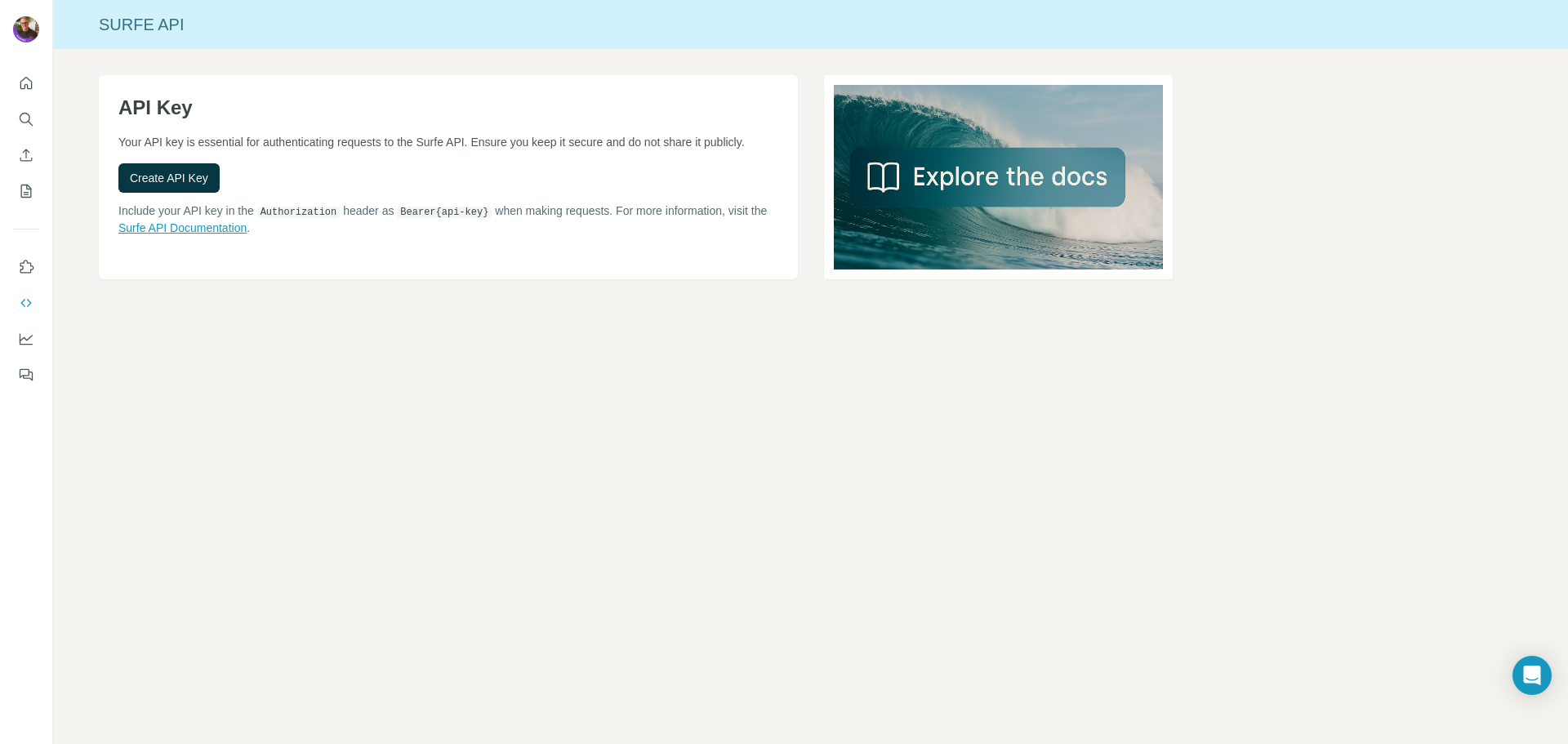
click at [224, 234] on link "Surfe API Documentation" at bounding box center [182, 227] width 129 height 13
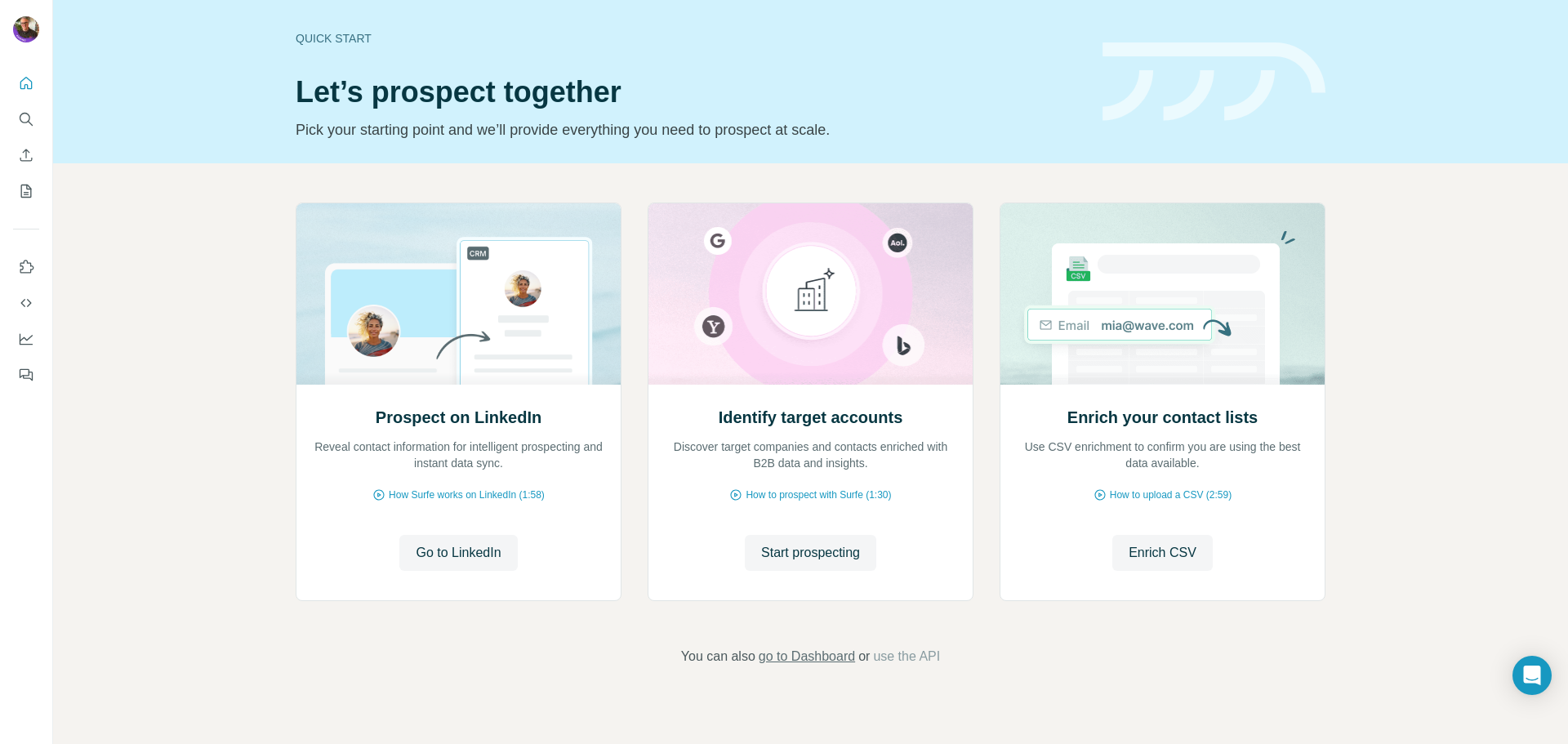
click at [810, 657] on span "go to Dashboard" at bounding box center [806, 656] width 96 height 20
